Goal: Transaction & Acquisition: Purchase product/service

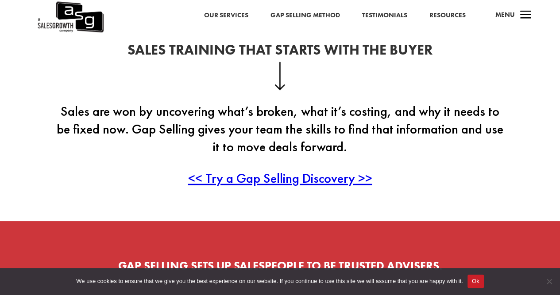
scroll to position [180, 0]
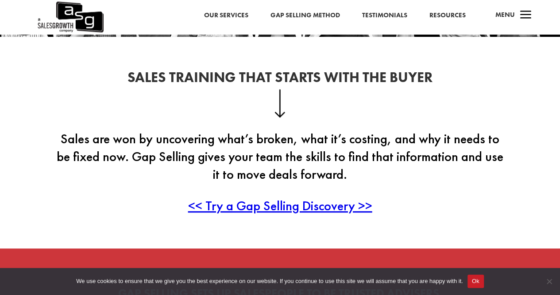
drag, startPoint x: 567, startPoint y: 18, endPoint x: 567, endPoint y: 32, distance: 14.2
click at [290, 14] on link "Gap Selling Method" at bounding box center [305, 16] width 70 height 12
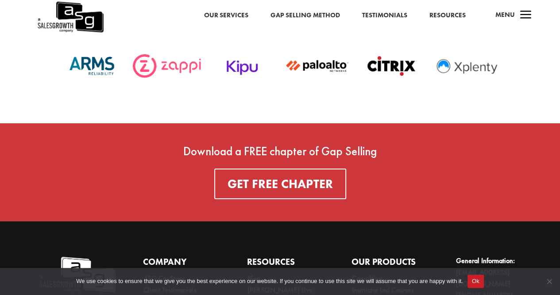
scroll to position [3102, 0]
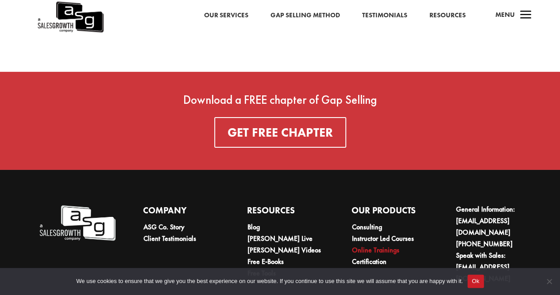
click at [385, 245] on link "Online Trainings" at bounding box center [375, 249] width 47 height 9
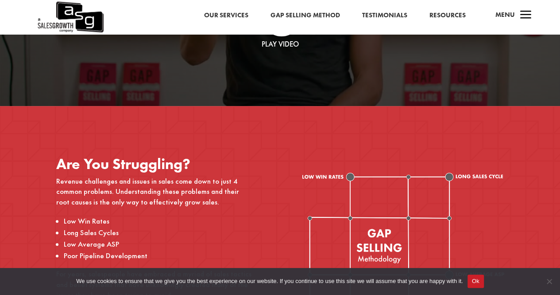
scroll to position [222, 0]
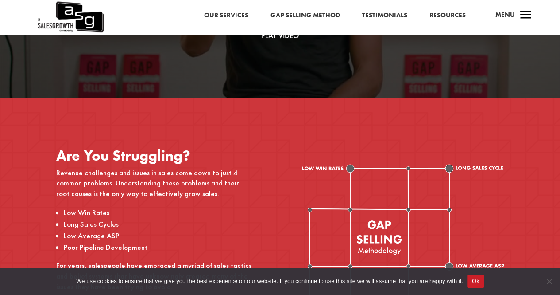
click at [477, 284] on button "Ok" at bounding box center [476, 280] width 16 height 13
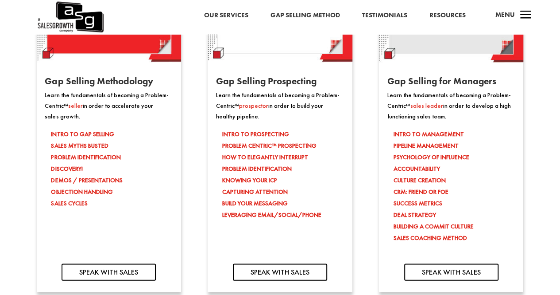
scroll to position [791, 0]
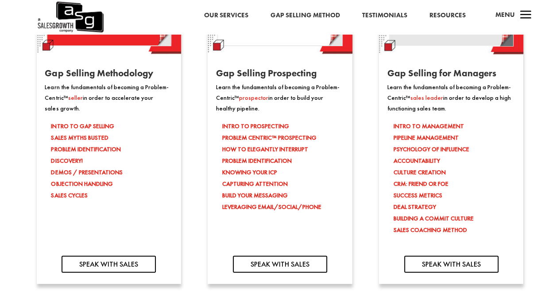
click at [110, 44] on img at bounding box center [109, 5] width 144 height 98
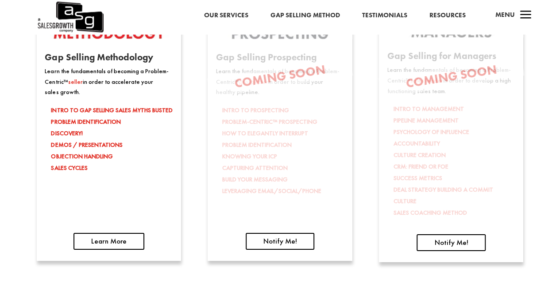
scroll to position [1390, 0]
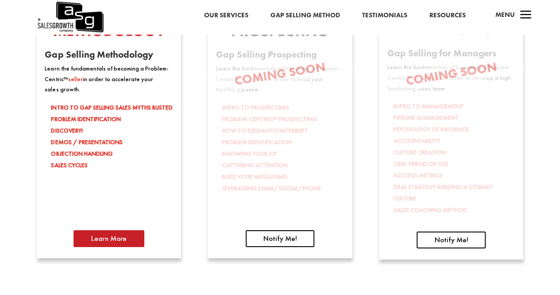
click at [118, 240] on link "Learn More" at bounding box center [109, 238] width 71 height 17
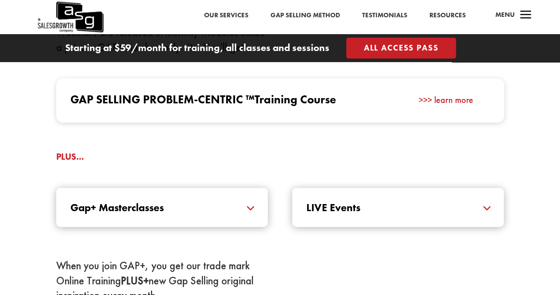
scroll to position [844, 0]
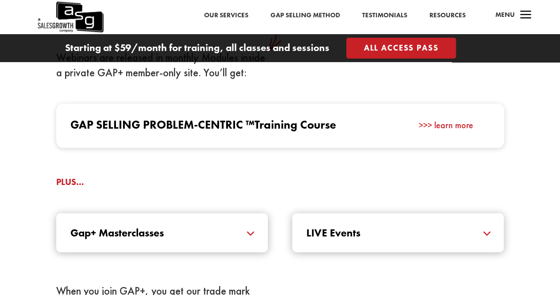
click at [243, 245] on div "Gap+ Masterclasses Masterclasses expertly crafted and delivered by our Certifie…" at bounding box center [162, 232] width 212 height 39
click at [249, 233] on h5 "Gap+ Masterclasses" at bounding box center [161, 232] width 183 height 11
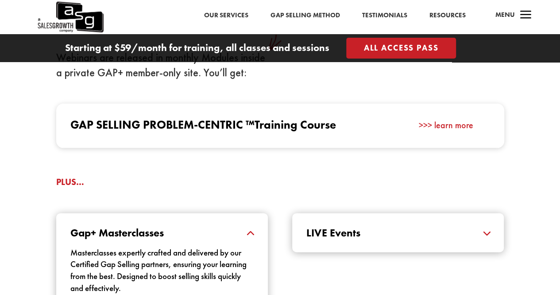
click at [249, 233] on h5 "Gap+ Masterclasses" at bounding box center [161, 232] width 183 height 11
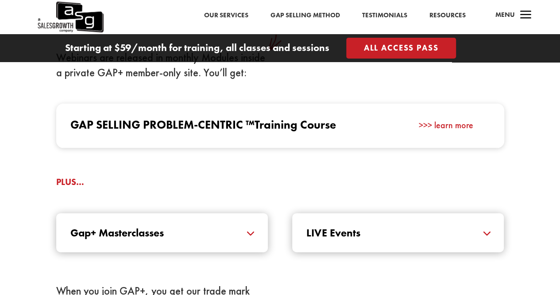
click at [319, 128] on span "Training Course" at bounding box center [296, 124] width 82 height 15
click at [398, 45] on link "All Access Pass" at bounding box center [401, 48] width 110 height 21
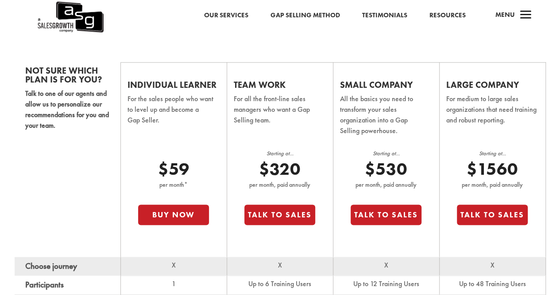
scroll to position [520, 0]
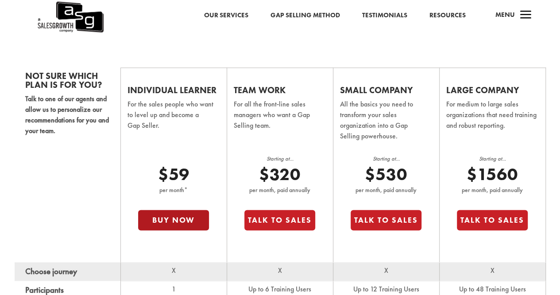
click at [180, 217] on button "Buy Now" at bounding box center [173, 220] width 71 height 20
